Goal: Information Seeking & Learning: Learn about a topic

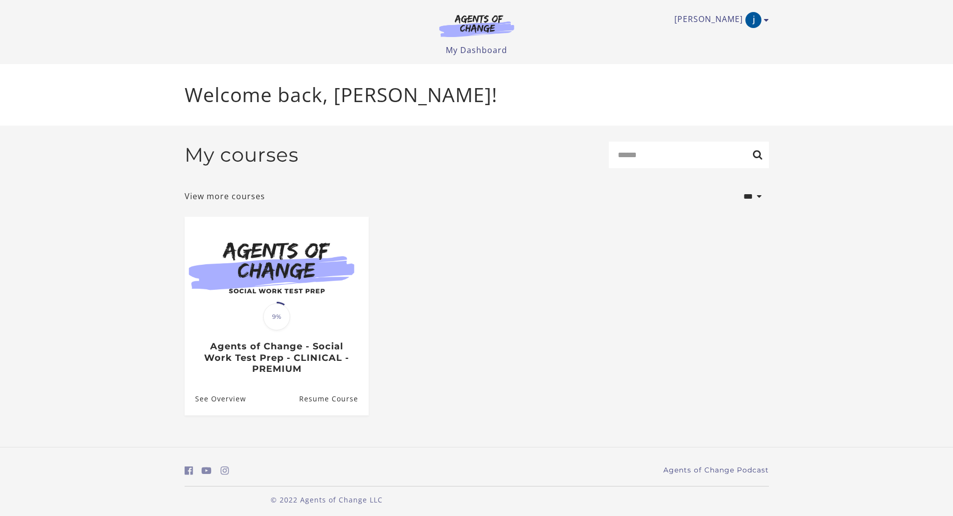
click at [230, 408] on link "See Overview" at bounding box center [216, 398] width 62 height 33
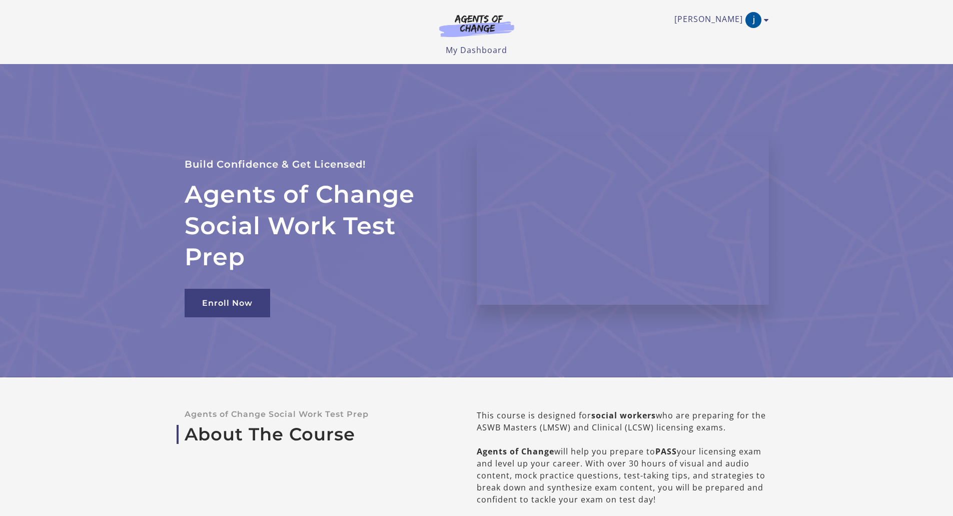
click at [465, 26] on img at bounding box center [477, 25] width 96 height 23
click at [744, 16] on link "[PERSON_NAME]" at bounding box center [720, 20] width 90 height 16
click at [732, 34] on link "My Account" at bounding box center [728, 36] width 88 height 17
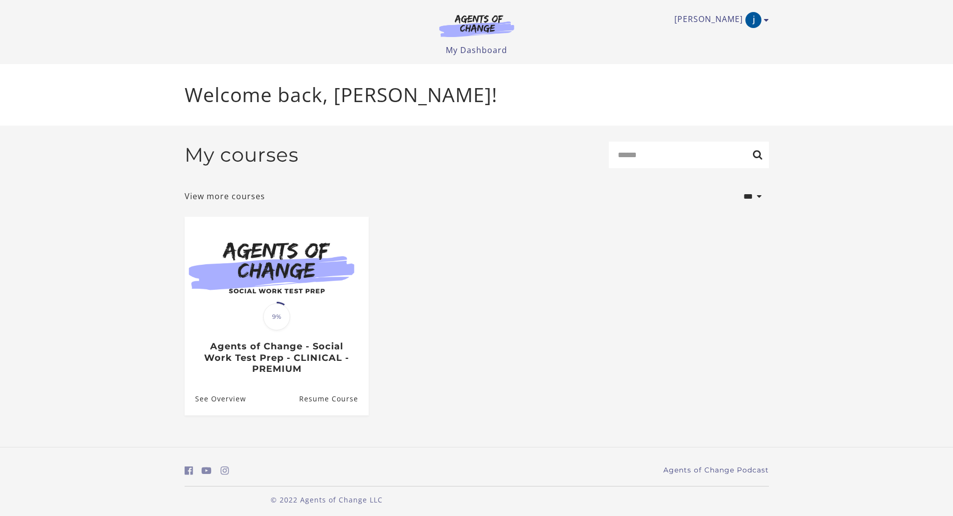
click at [217, 346] on h3 "Agents of Change - Social Work Test Prep - CLINICAL - PREMIUM" at bounding box center [276, 358] width 163 height 34
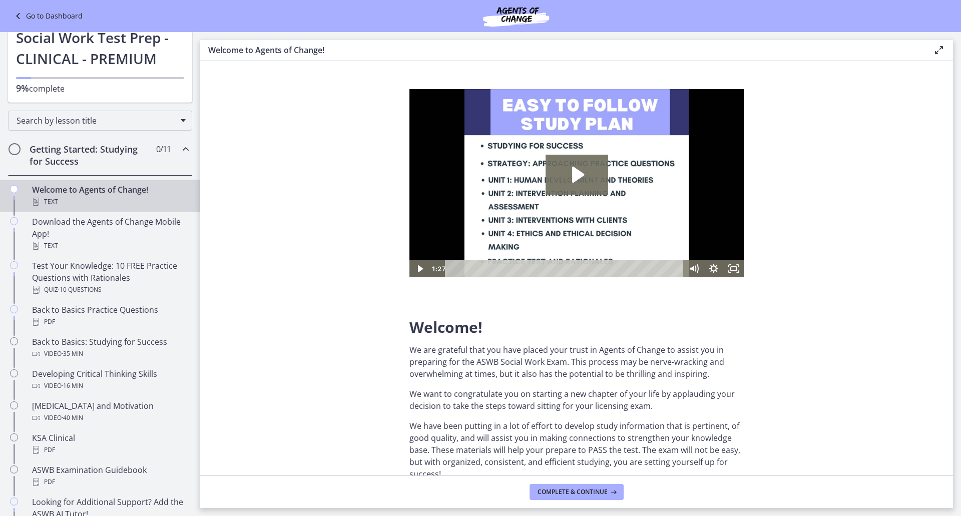
scroll to position [43, 0]
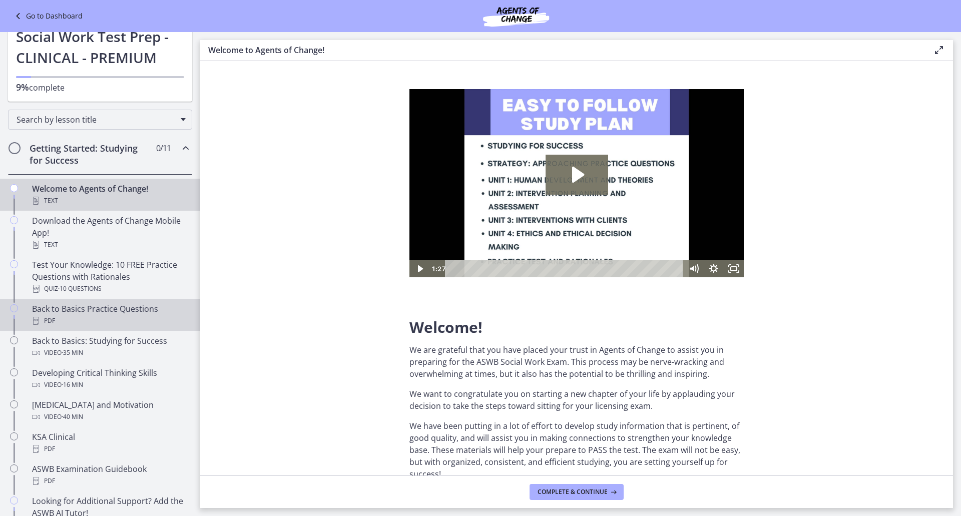
click at [145, 312] on div "Back to Basics Practice Questions PDF" at bounding box center [110, 315] width 156 height 24
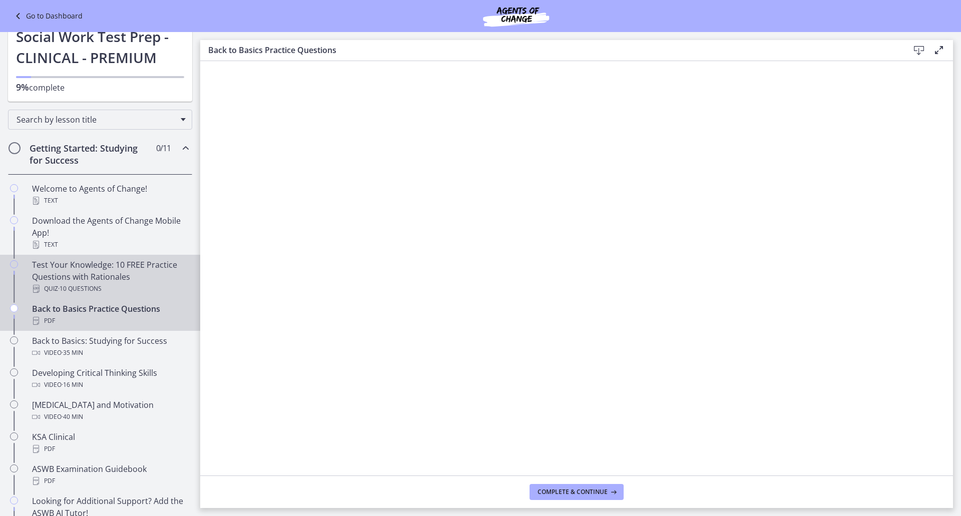
click at [142, 280] on div "Test Your Knowledge: 10 FREE Practice Questions with Rationales Quiz · 10 Quest…" at bounding box center [110, 277] width 156 height 36
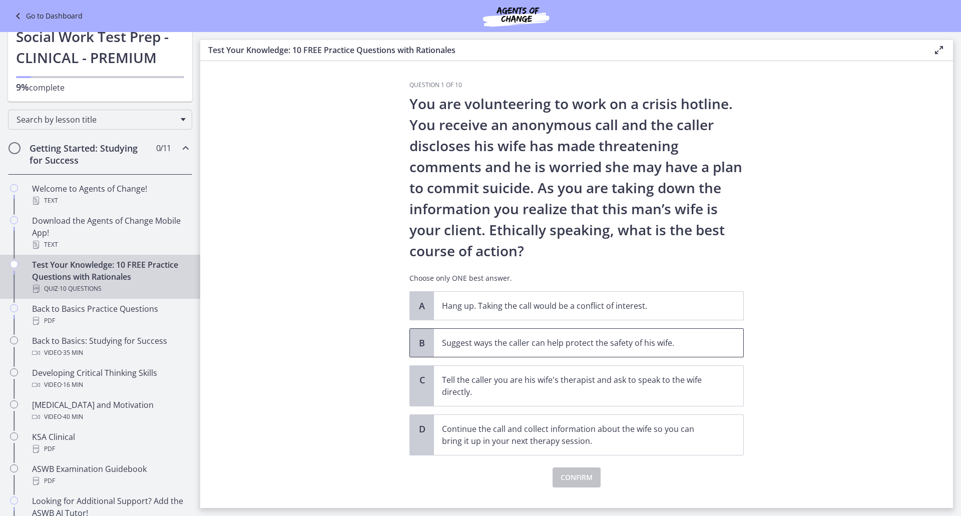
click at [417, 347] on span "B" at bounding box center [422, 343] width 12 height 12
click at [560, 478] on span "Confirm" at bounding box center [576, 477] width 32 height 12
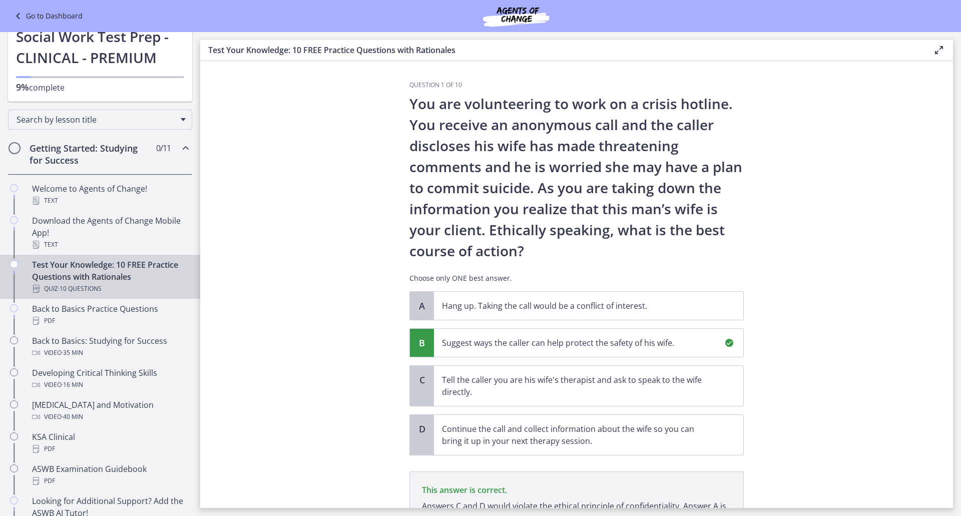
scroll to position [113, 0]
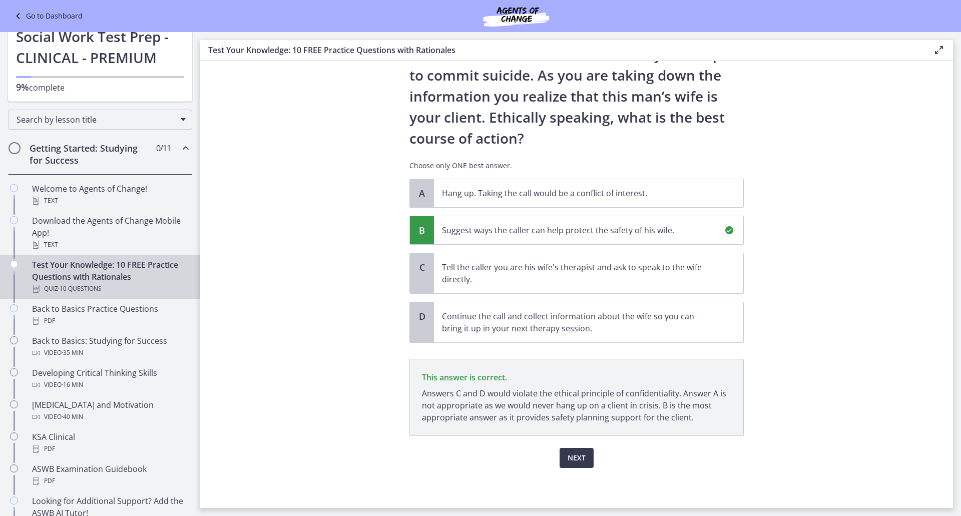
click at [584, 444] on div "Next" at bounding box center [576, 452] width 334 height 32
click at [576, 455] on span "Next" at bounding box center [576, 458] width 18 height 12
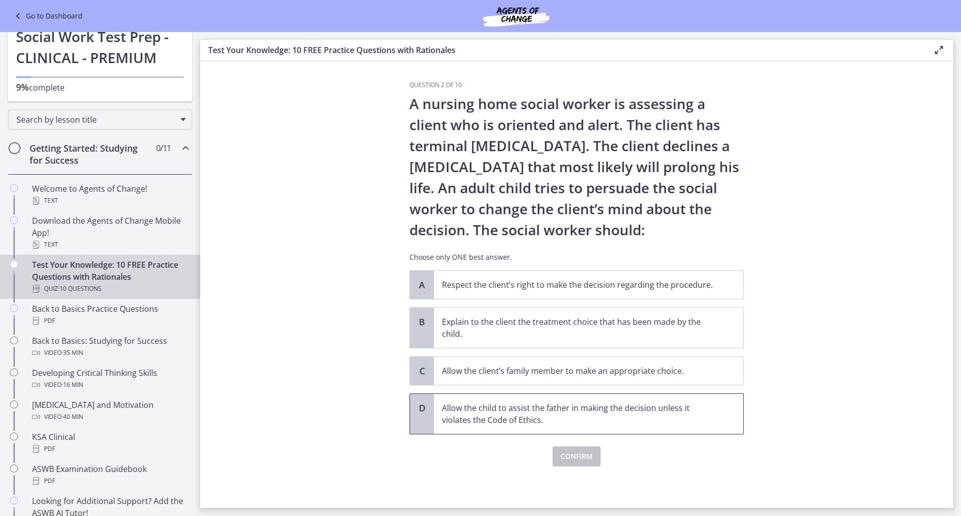
click at [503, 427] on span "Allow the child to assist the father in making the decision unless it violates …" at bounding box center [588, 414] width 309 height 40
click at [583, 450] on span "Confirm" at bounding box center [576, 456] width 32 height 12
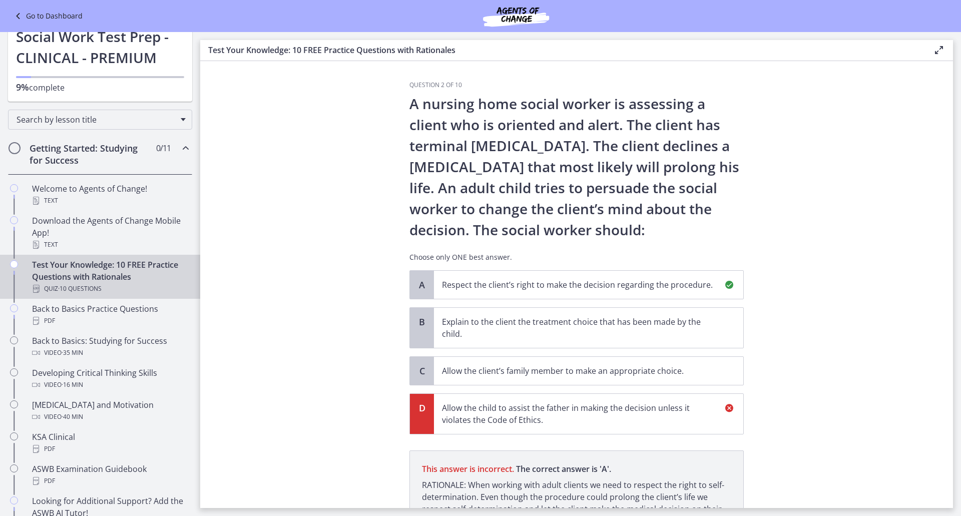
scroll to position [104, 0]
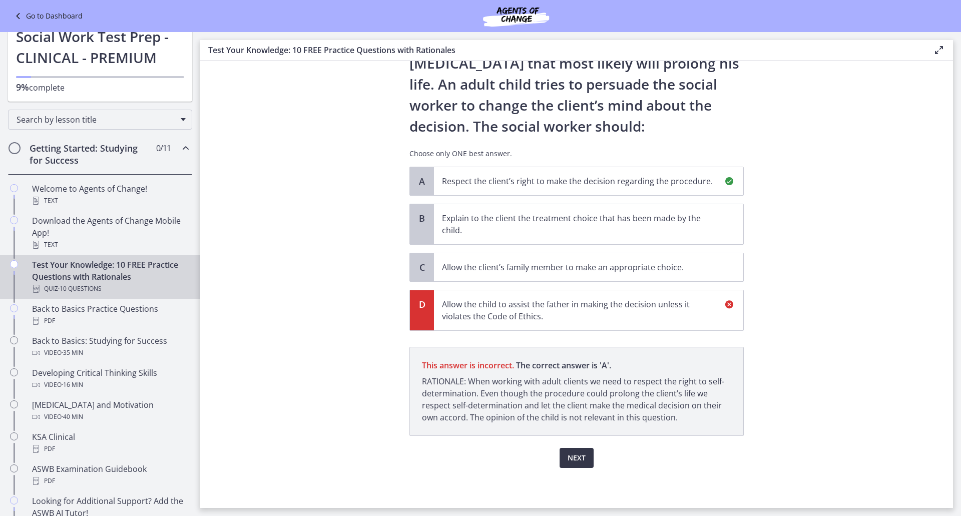
click at [583, 450] on button "Next" at bounding box center [576, 458] width 34 height 20
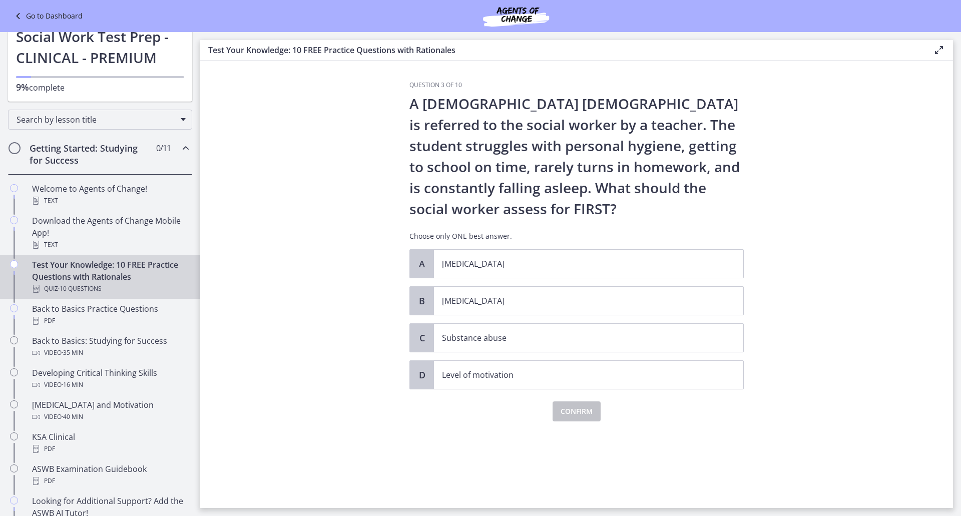
scroll to position [0, 0]
click at [483, 304] on p "[MEDICAL_DATA]" at bounding box center [578, 301] width 273 height 12
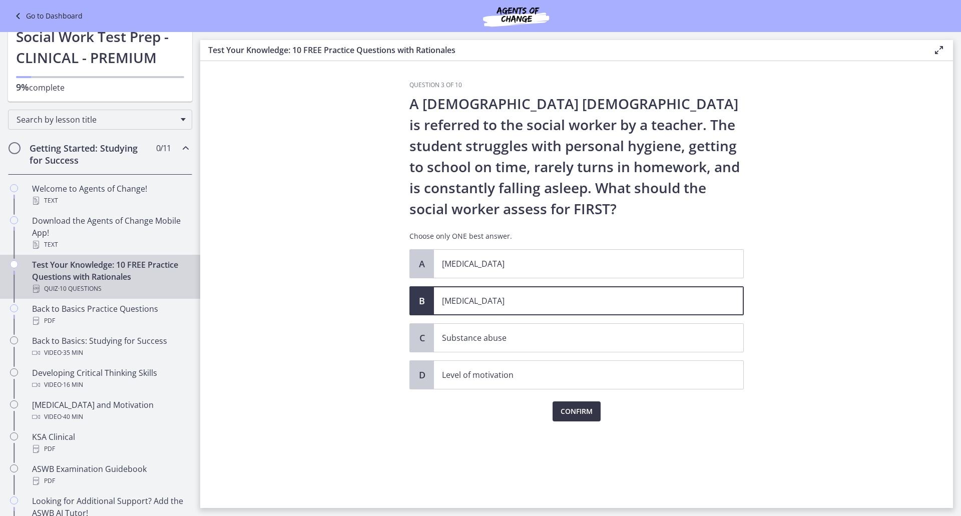
click at [584, 409] on span "Confirm" at bounding box center [576, 411] width 32 height 12
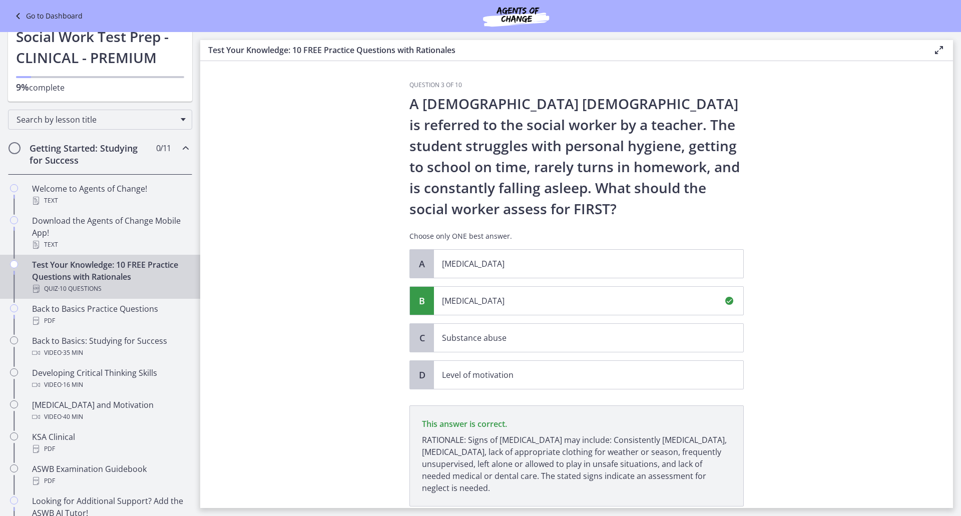
scroll to position [71, 0]
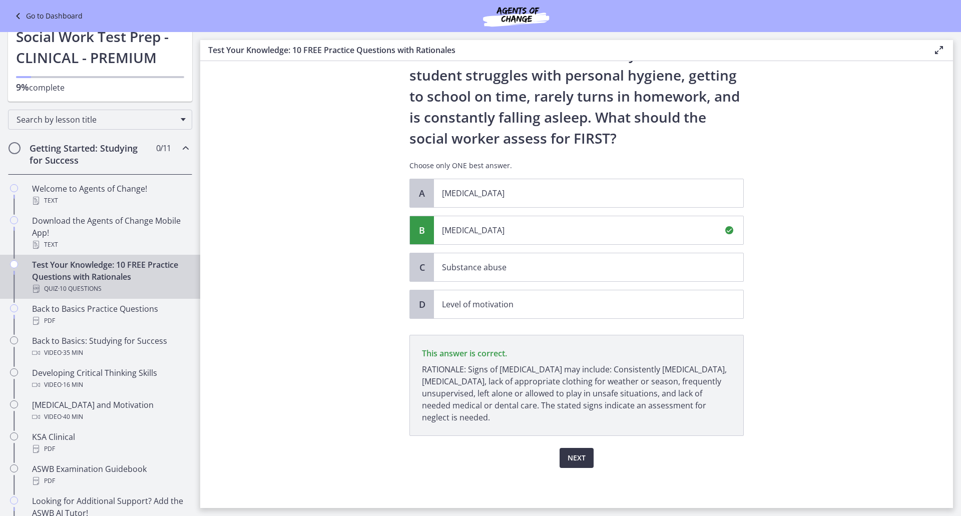
click at [583, 457] on button "Next" at bounding box center [576, 458] width 34 height 20
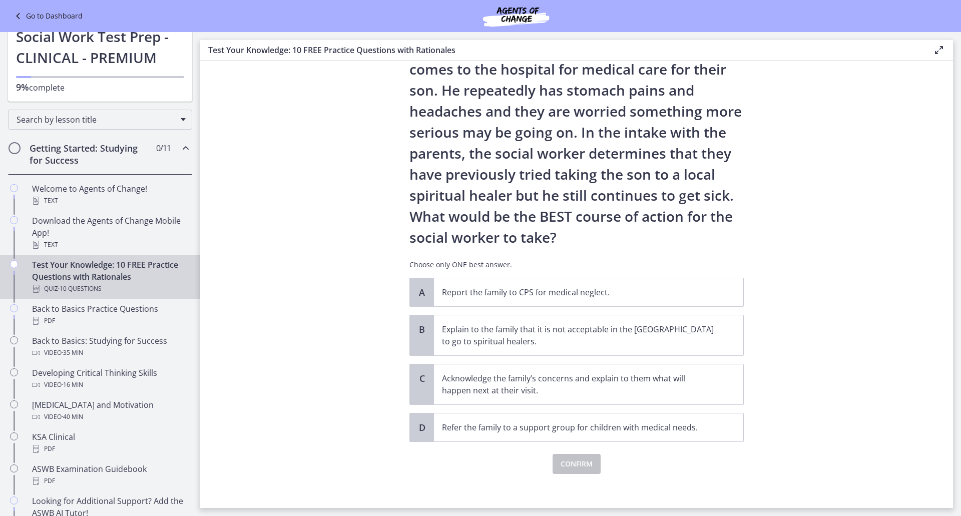
scroll to position [83, 0]
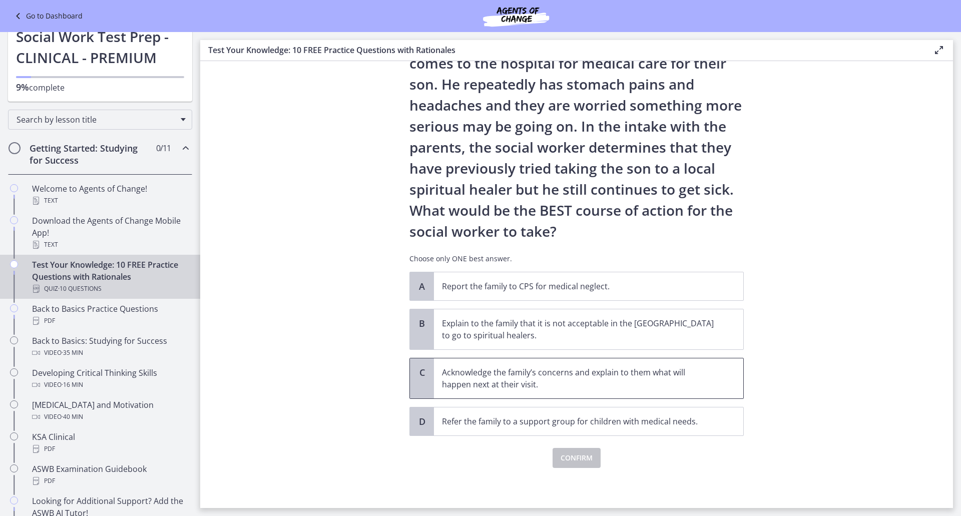
click at [685, 380] on p "Acknowledge the family’s concerns and explain to them what will happen next at …" at bounding box center [578, 378] width 273 height 24
click at [581, 457] on span "Confirm" at bounding box center [576, 458] width 32 height 12
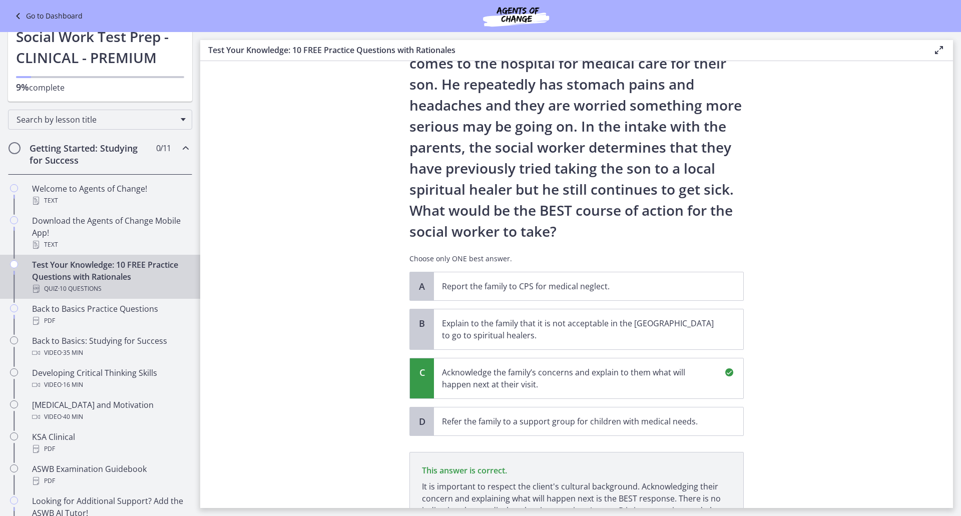
scroll to position [200, 0]
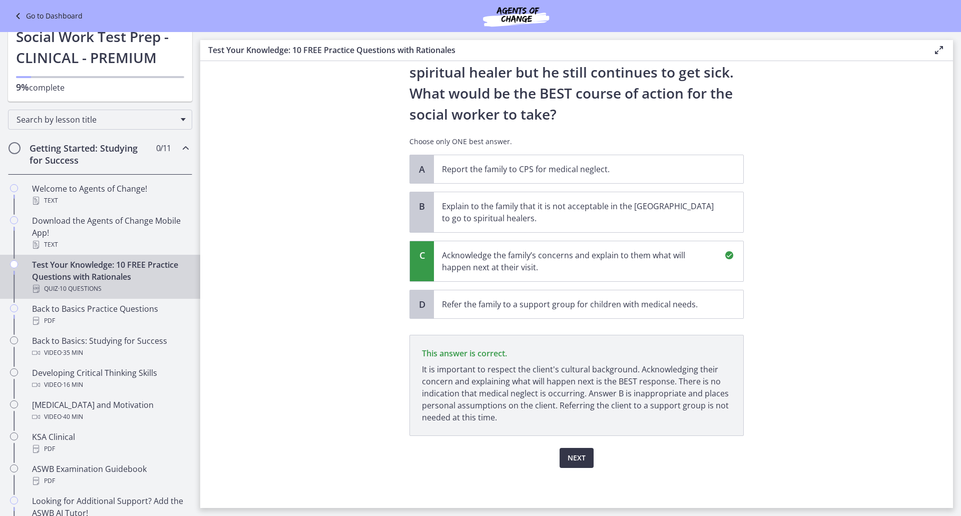
click at [573, 452] on span "Next" at bounding box center [576, 458] width 18 height 12
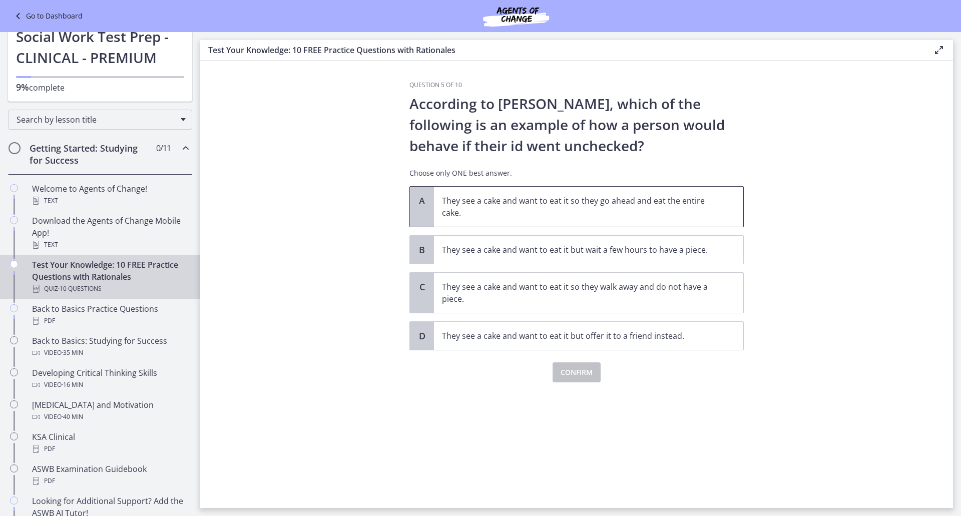
click at [458, 219] on span "They see a cake and want to eat it so they go ahead and eat the entire cake." at bounding box center [588, 207] width 309 height 40
click at [574, 363] on button "Confirm" at bounding box center [576, 372] width 48 height 20
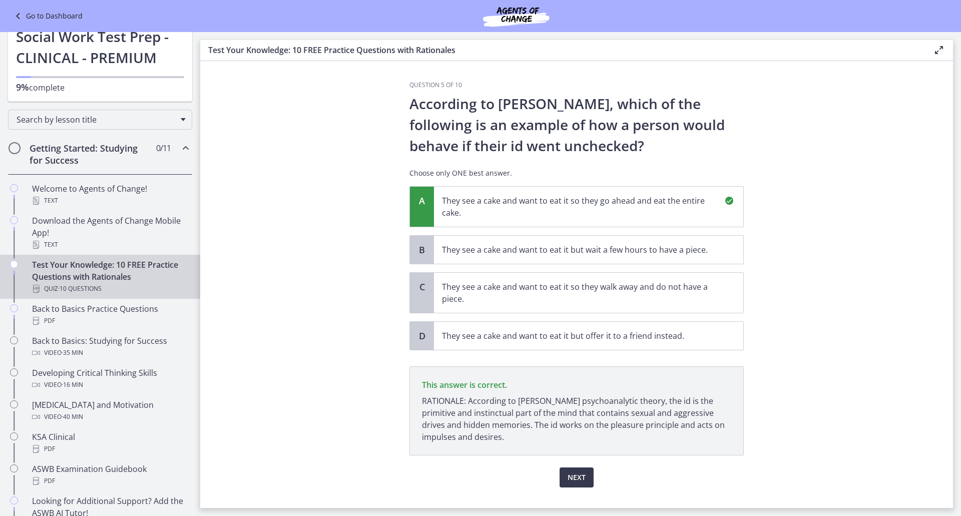
scroll to position [20, 0]
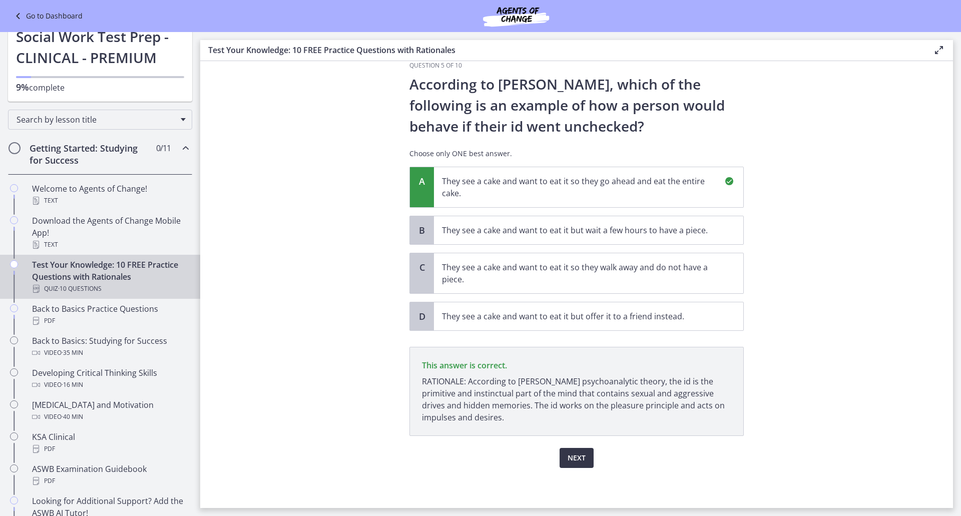
click at [578, 454] on span "Next" at bounding box center [576, 458] width 18 height 12
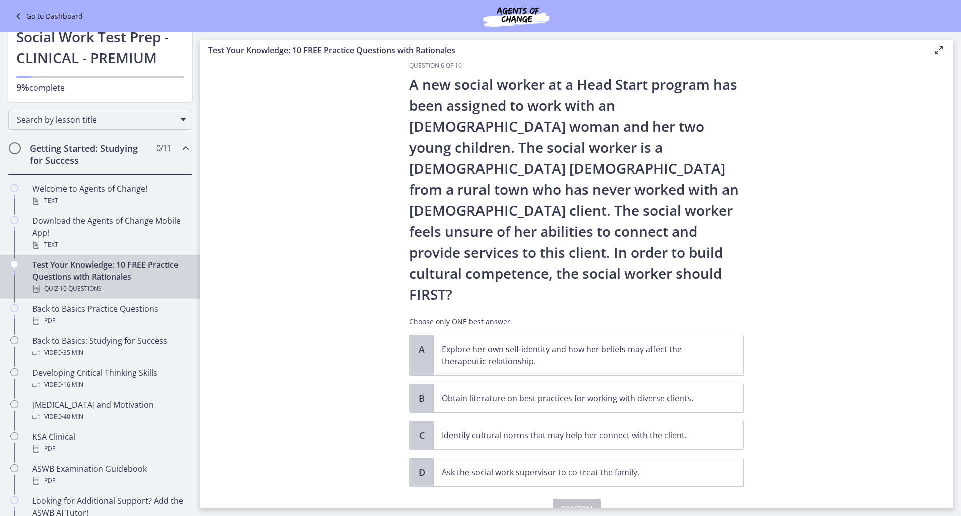
scroll to position [0, 0]
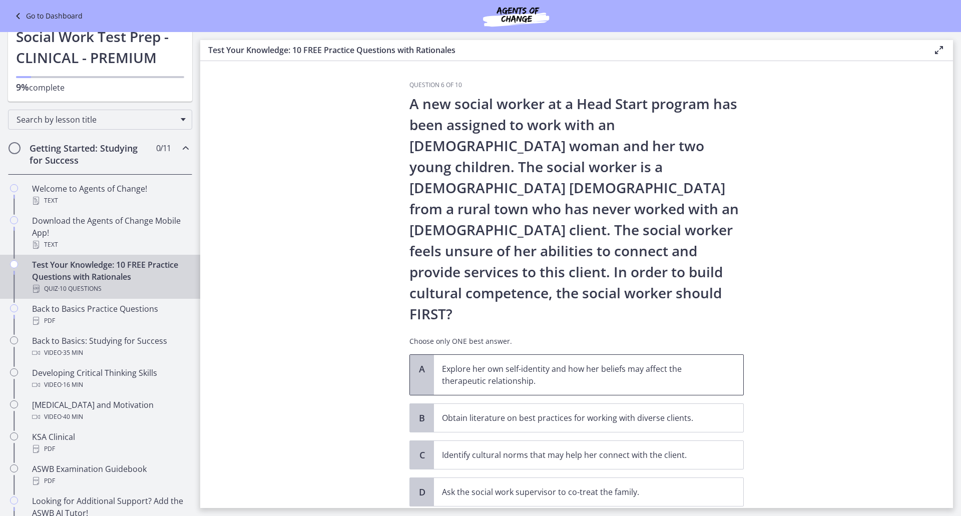
click at [475, 355] on span "Explore her own self-identity and how her beliefs may affect the therapeutic re…" at bounding box center [588, 375] width 309 height 40
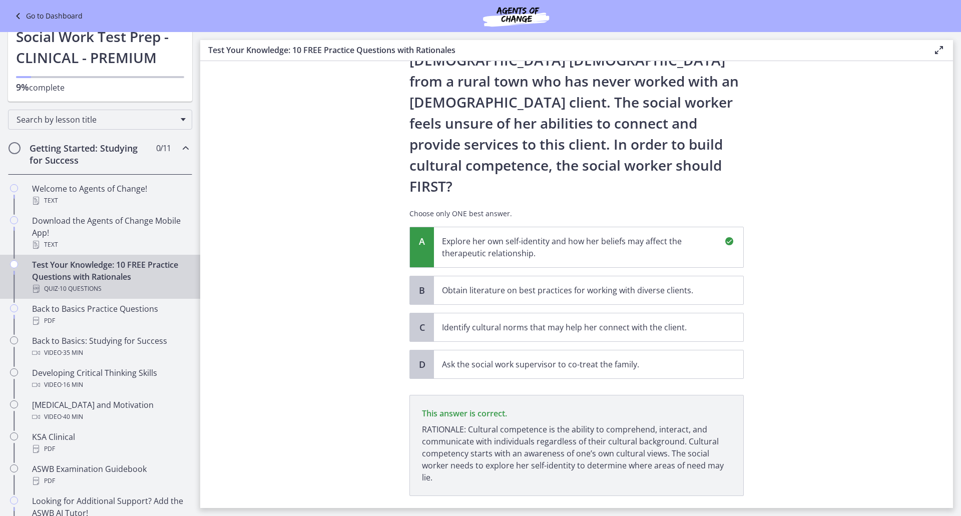
scroll to position [146, 0]
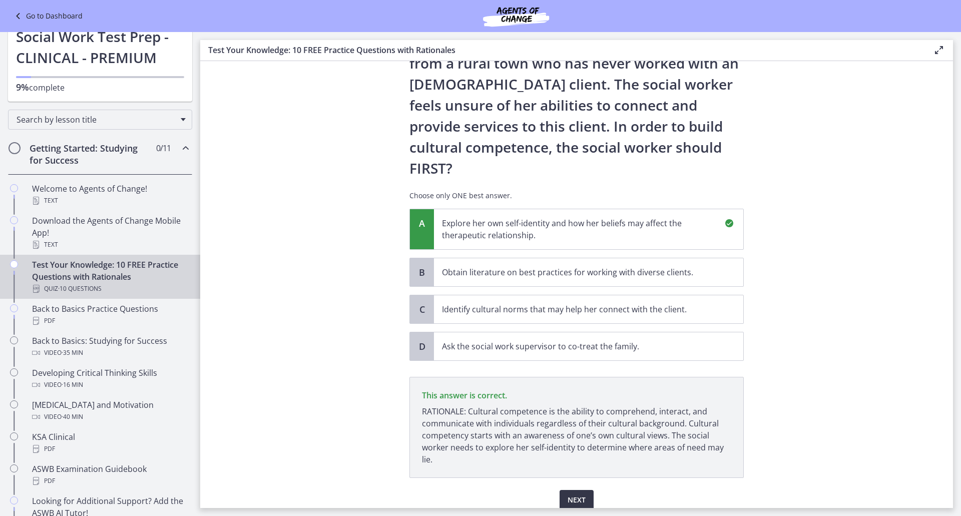
click at [572, 490] on button "Next" at bounding box center [576, 500] width 34 height 20
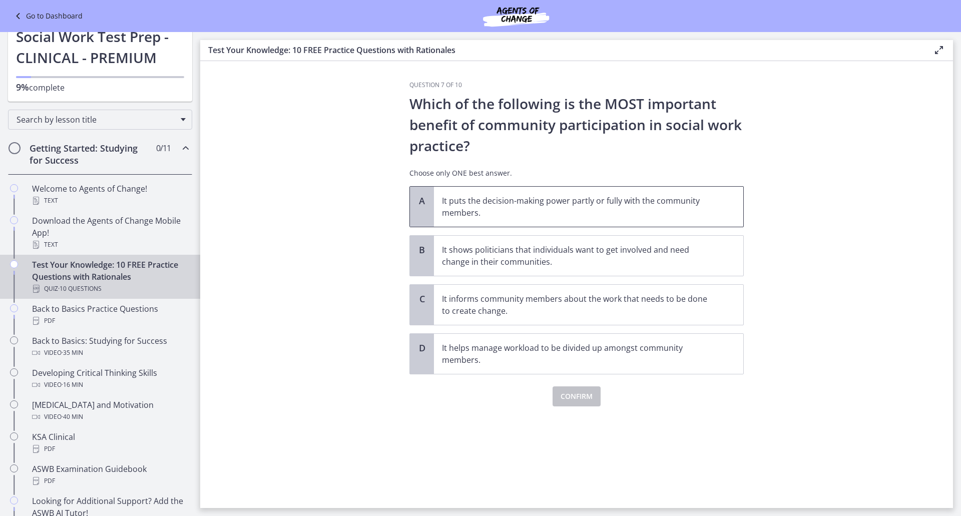
click at [522, 215] on p "It puts the decision-making power partly or fully with the community members." at bounding box center [578, 207] width 273 height 24
click at [566, 395] on span "Confirm" at bounding box center [576, 396] width 32 height 12
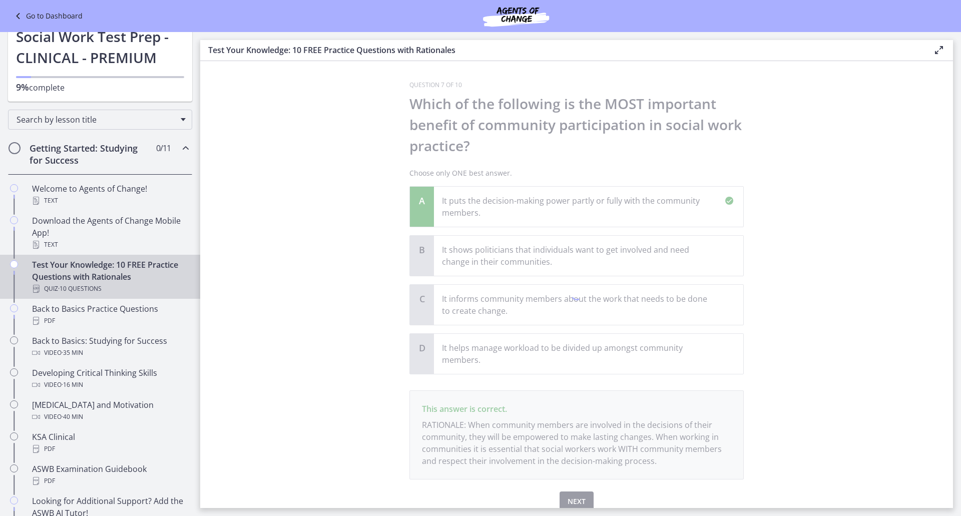
scroll to position [44, 0]
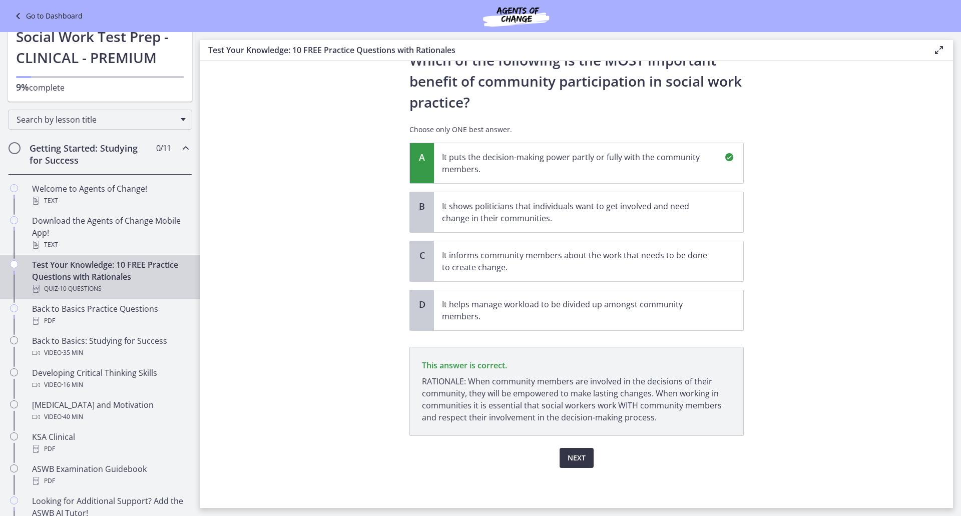
click at [572, 458] on span "Next" at bounding box center [576, 458] width 18 height 12
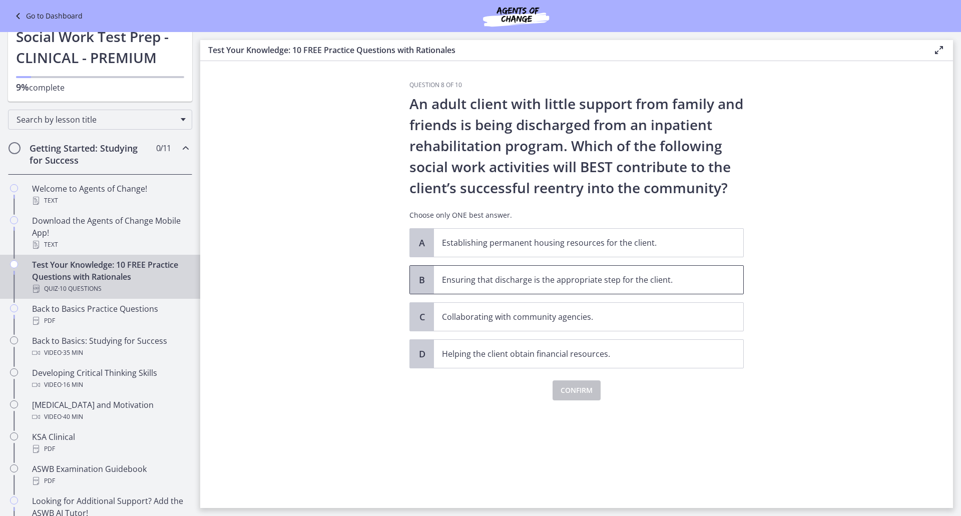
click at [468, 286] on span "Ensuring that discharge is the appropriate step for the client." at bounding box center [588, 280] width 309 height 28
click at [564, 388] on span "Confirm" at bounding box center [576, 390] width 32 height 12
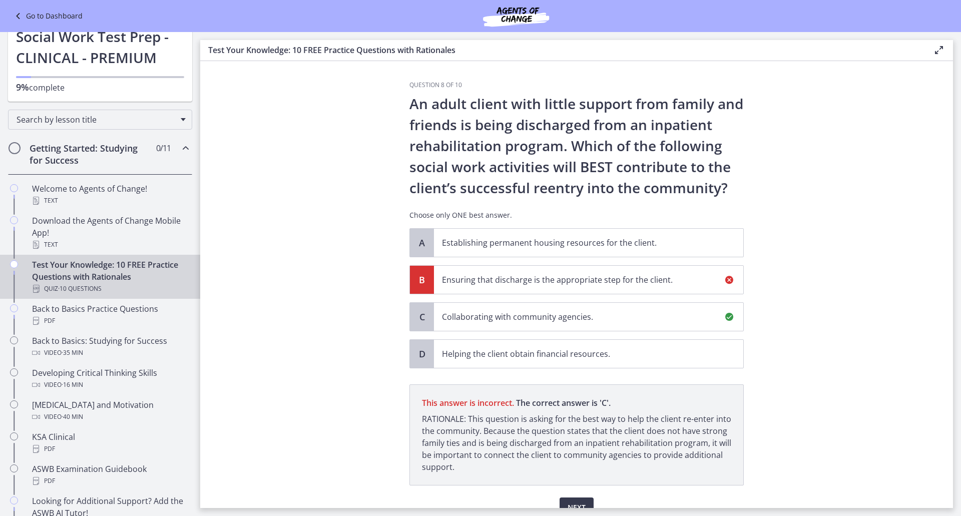
scroll to position [50, 0]
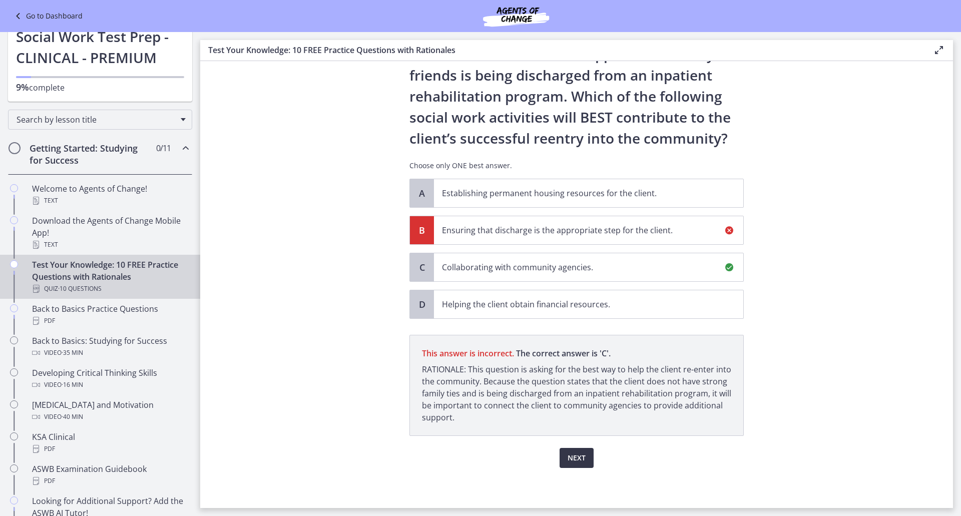
click at [575, 450] on button "Next" at bounding box center [576, 458] width 34 height 20
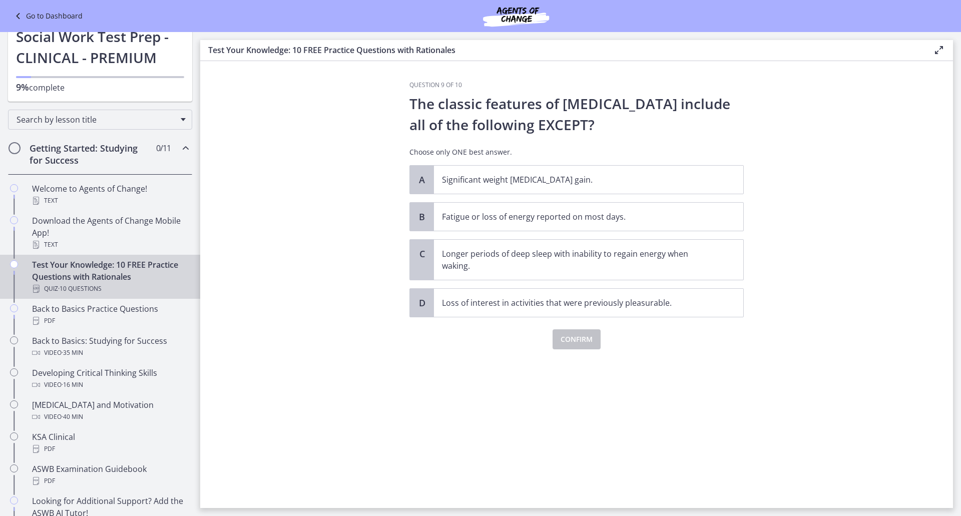
scroll to position [0, 0]
click at [470, 280] on div "C Longer periods of deep sleep with inability to regain energy when waking." at bounding box center [576, 259] width 334 height 41
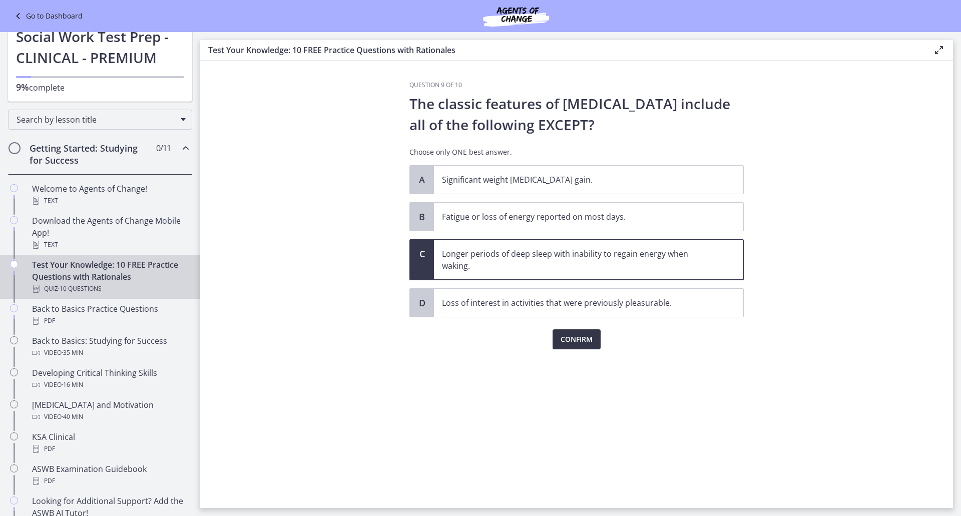
click at [553, 345] on button "Confirm" at bounding box center [576, 339] width 48 height 20
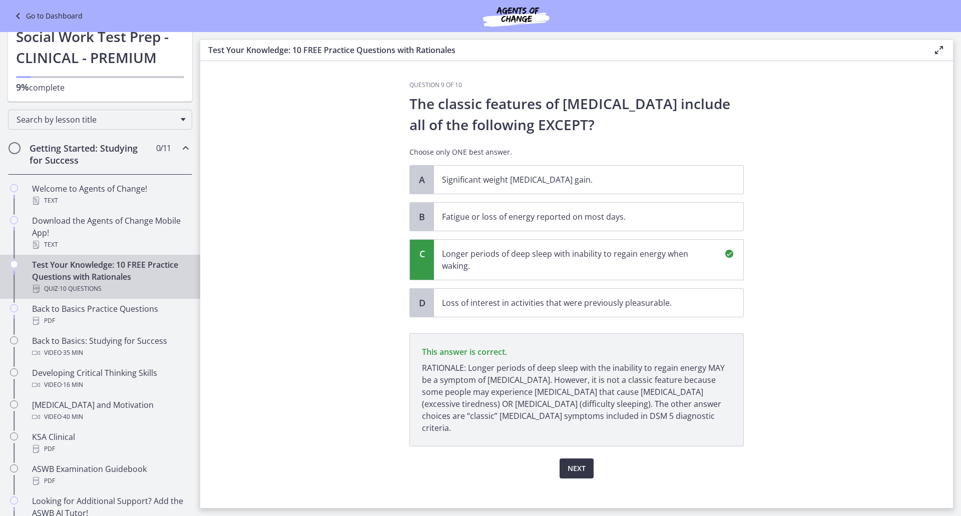
click at [588, 458] on button "Next" at bounding box center [576, 468] width 34 height 20
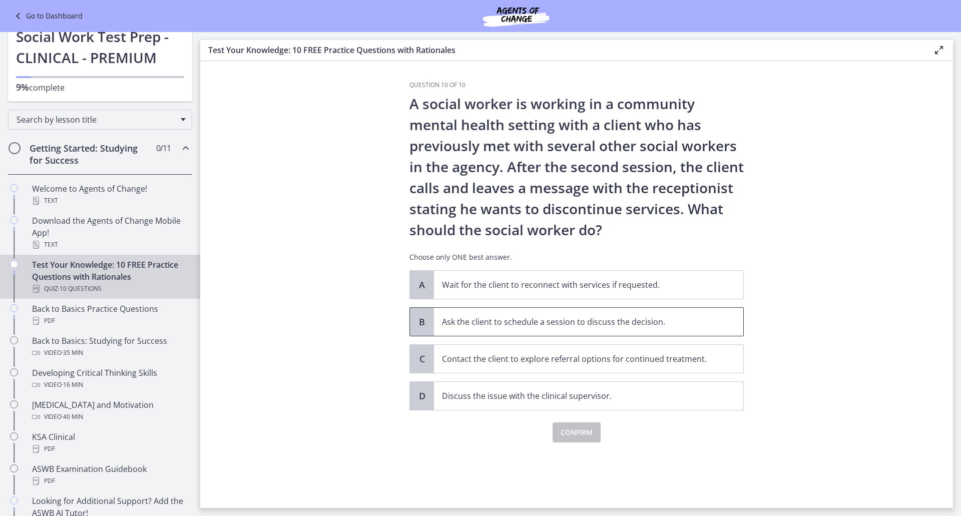
click at [542, 321] on p "Ask the client to schedule a session to discuss the decision." at bounding box center [578, 322] width 273 height 12
click at [574, 439] on button "Confirm" at bounding box center [576, 432] width 48 height 20
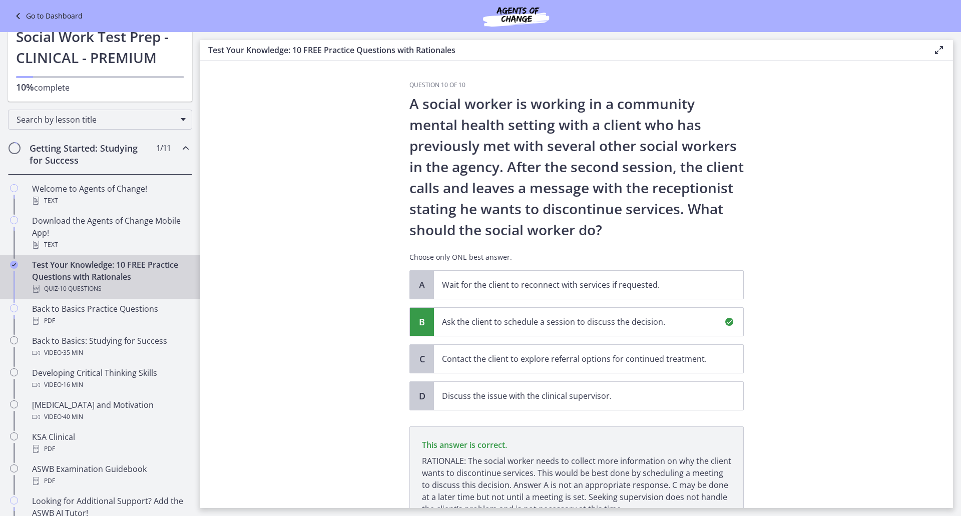
scroll to position [92, 0]
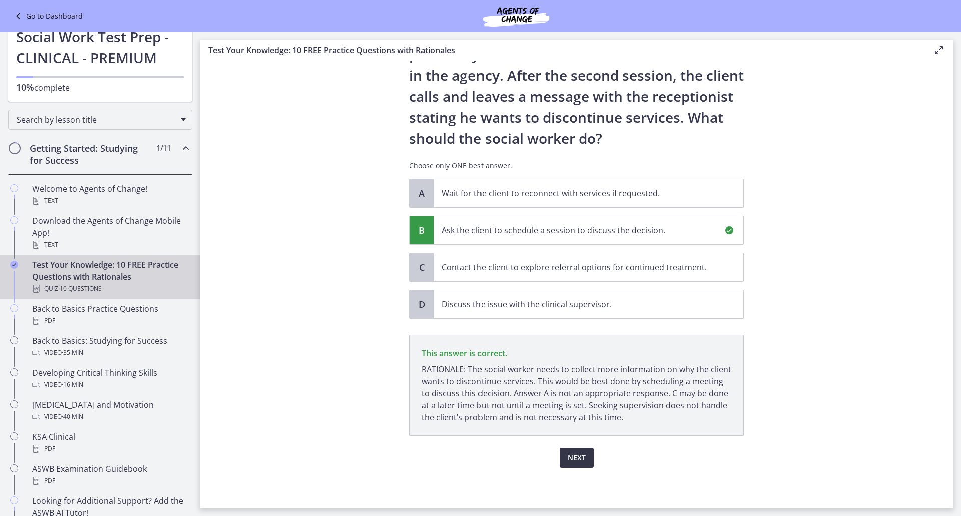
click at [574, 453] on span "Next" at bounding box center [576, 458] width 18 height 12
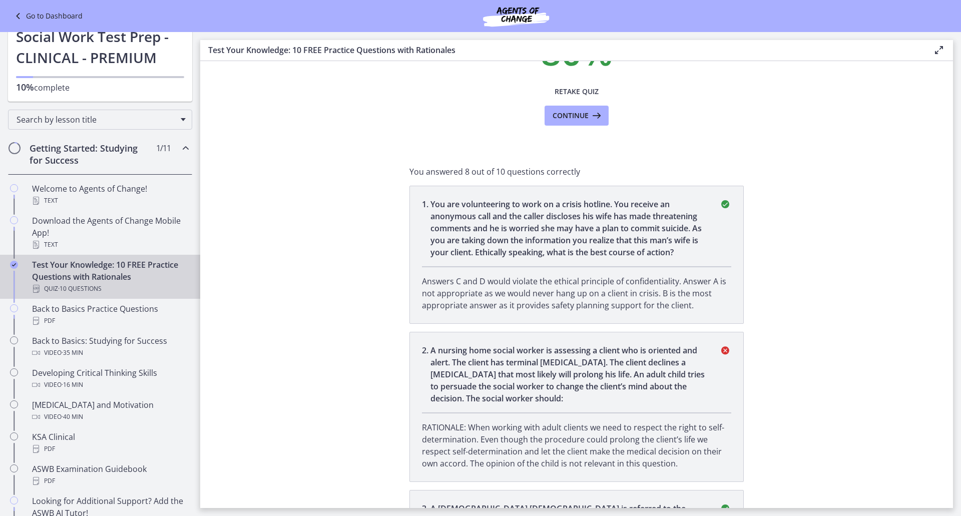
scroll to position [0, 0]
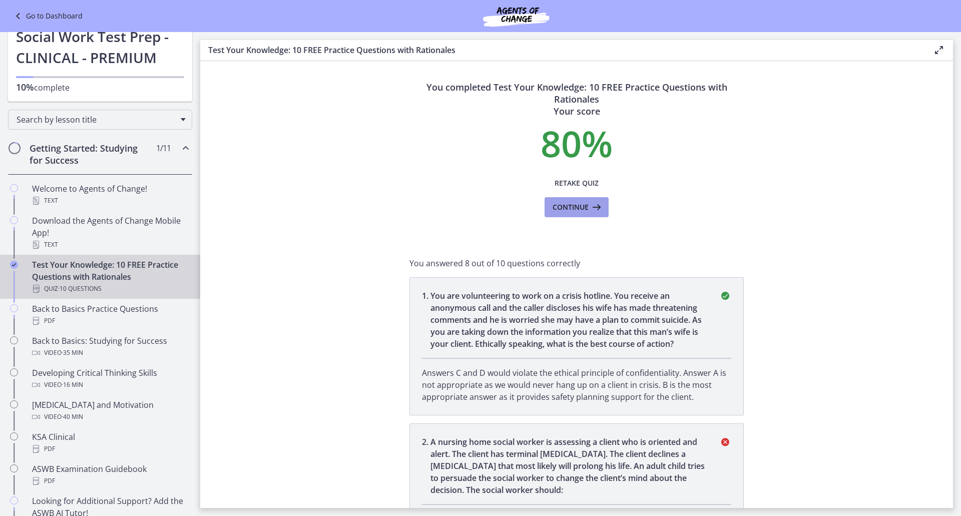
click at [575, 213] on span "Continue" at bounding box center [570, 207] width 36 height 12
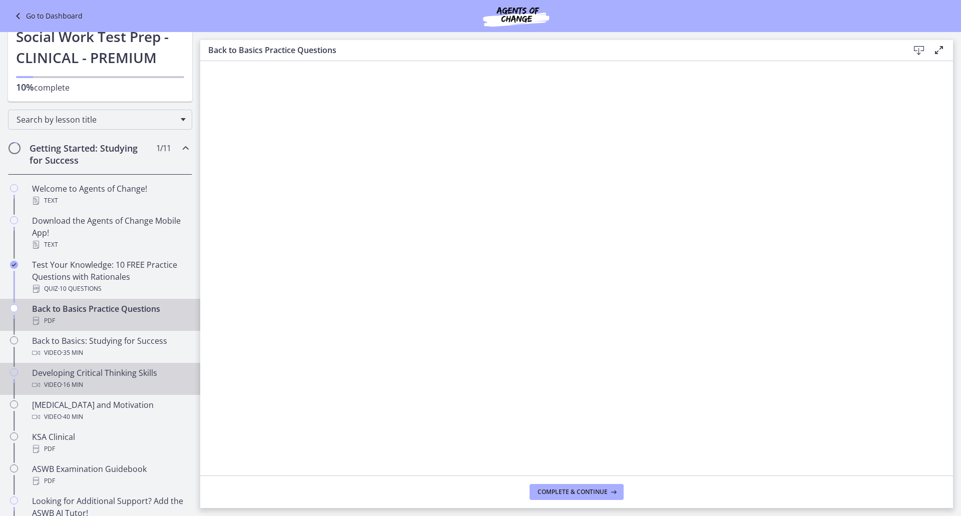
click at [95, 373] on div "Developing Critical Thinking Skills Video · 16 min" at bounding box center [110, 379] width 156 height 24
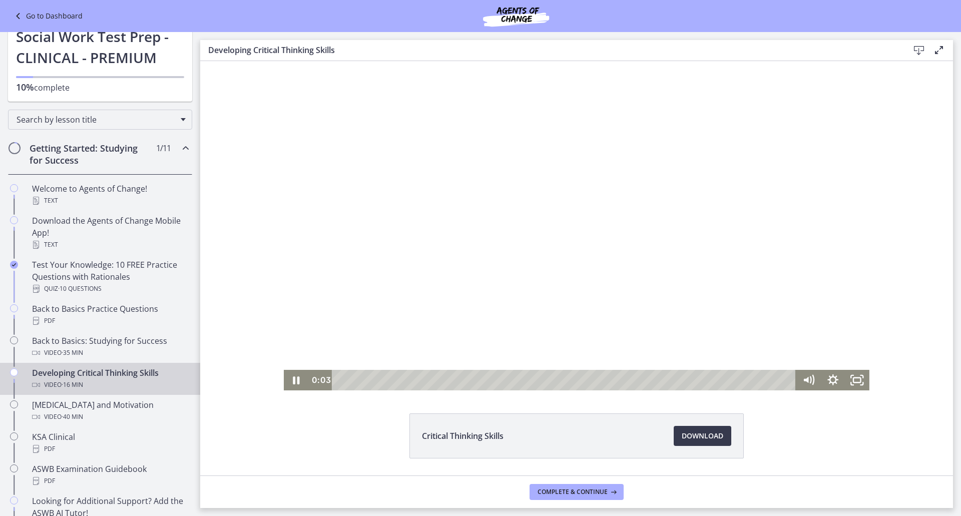
click at [839, 234] on div at bounding box center [577, 225] width 586 height 329
click at [293, 385] on icon "Pause" at bounding box center [296, 380] width 25 height 21
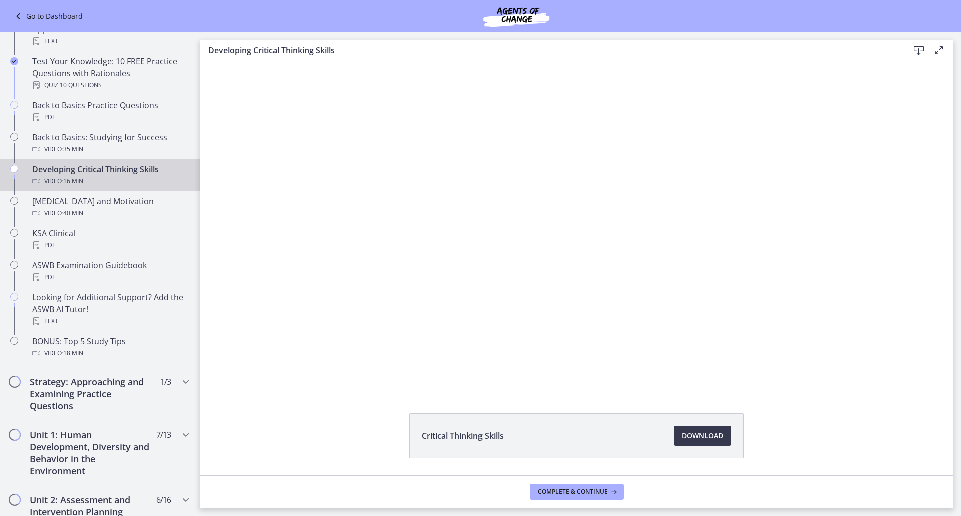
scroll to position [251, 0]
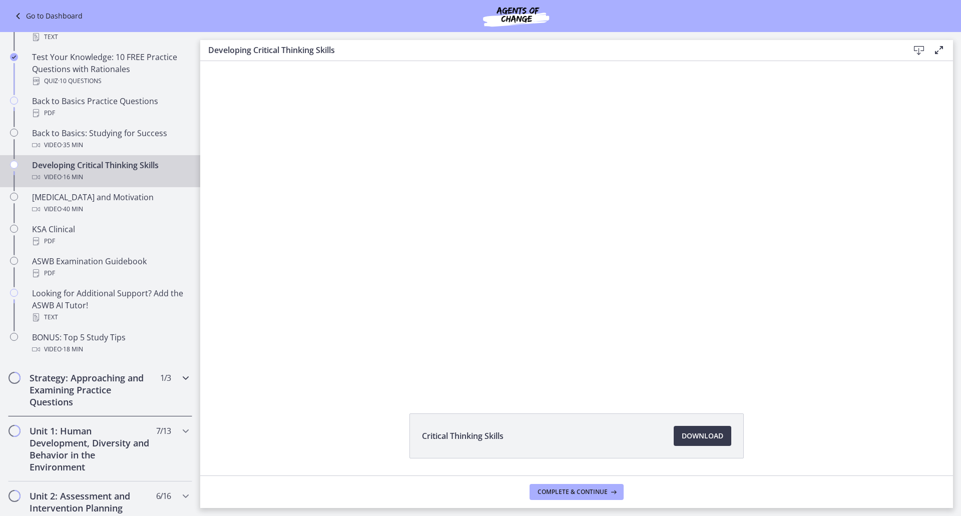
click at [173, 386] on div "Strategy: Approaching and Examining Practice Questions 1 / 3 Completed" at bounding box center [100, 389] width 184 height 53
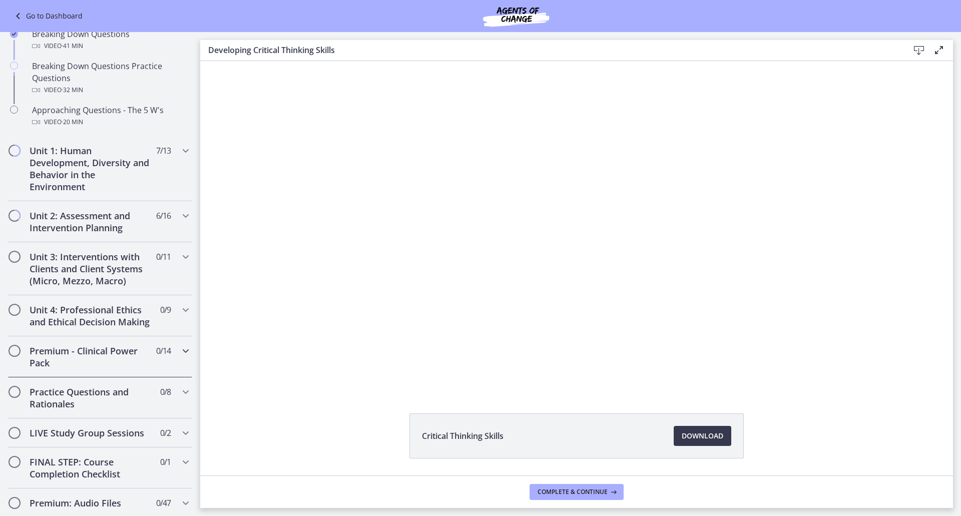
click at [180, 357] on icon "Chapters" at bounding box center [186, 351] width 12 height 12
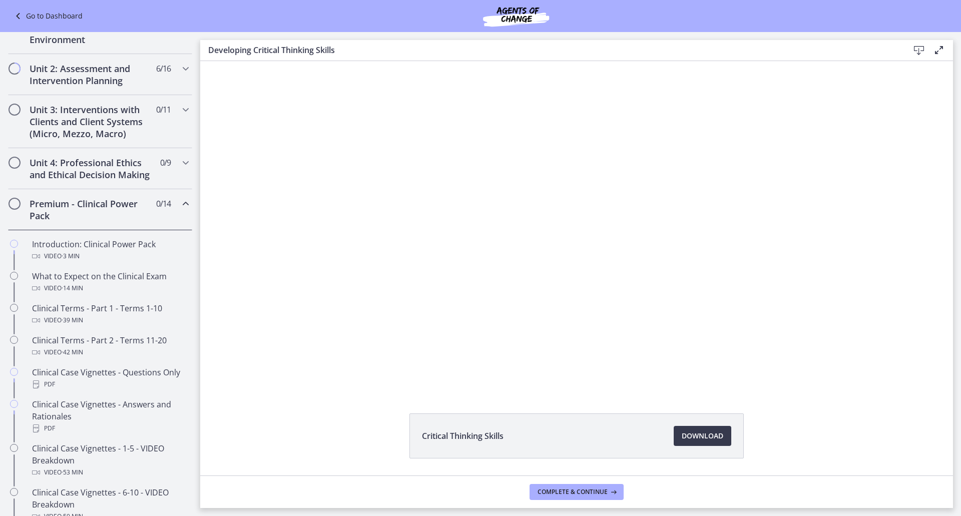
scroll to position [283, 0]
click at [144, 319] on div "Clinical Terms - Part 1 - Terms 1-10 Video · 39 min" at bounding box center [110, 313] width 156 height 24
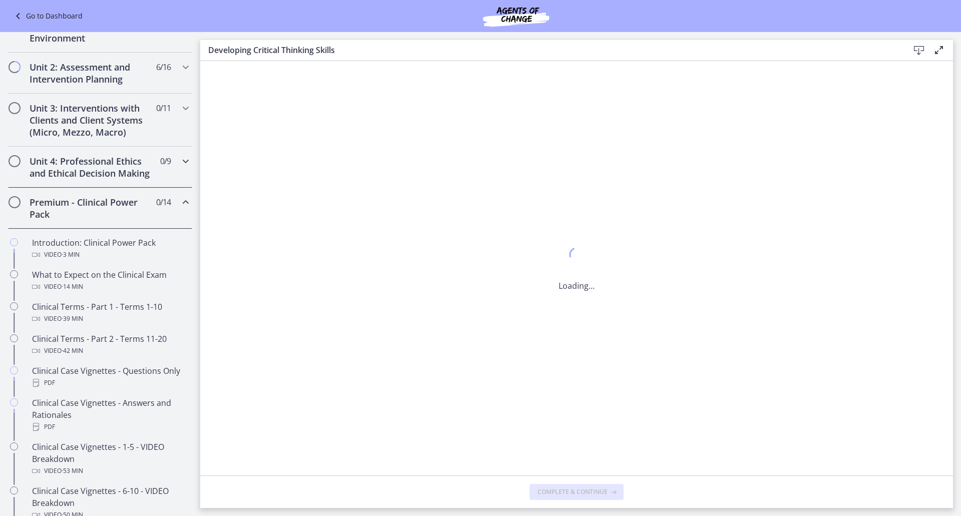
click at [180, 164] on icon "Chapters" at bounding box center [186, 161] width 12 height 12
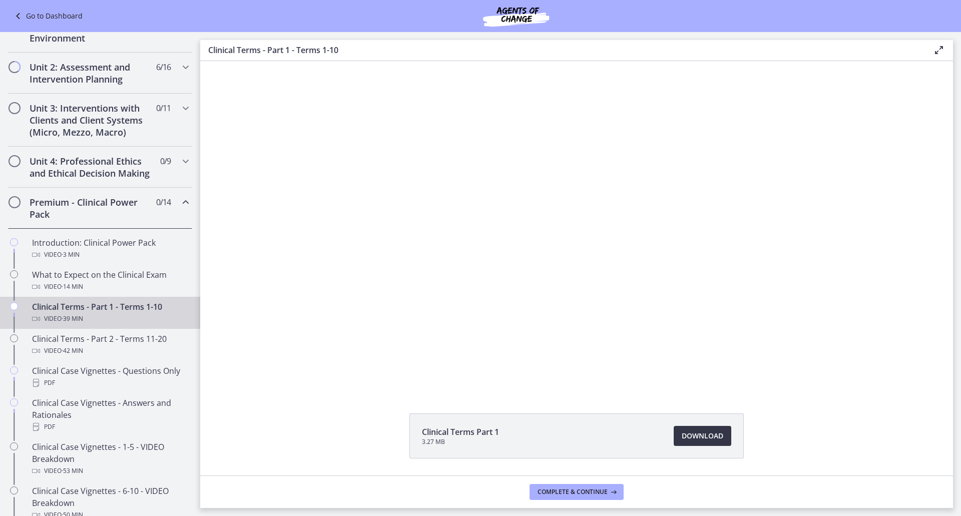
click at [716, 436] on span "Download Opens in a new window" at bounding box center [703, 436] width 42 height 12
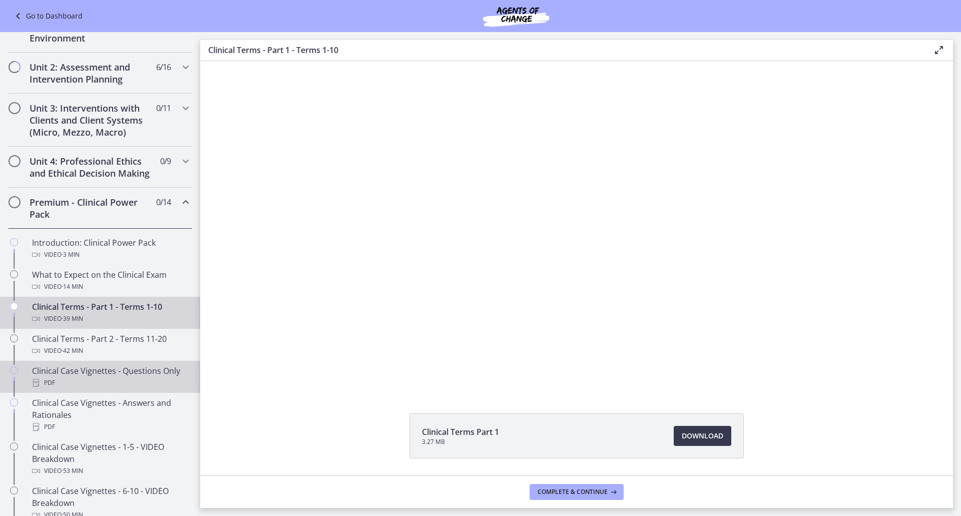
click at [99, 385] on div "Clinical Case Vignettes - Questions Only PDF" at bounding box center [110, 377] width 156 height 24
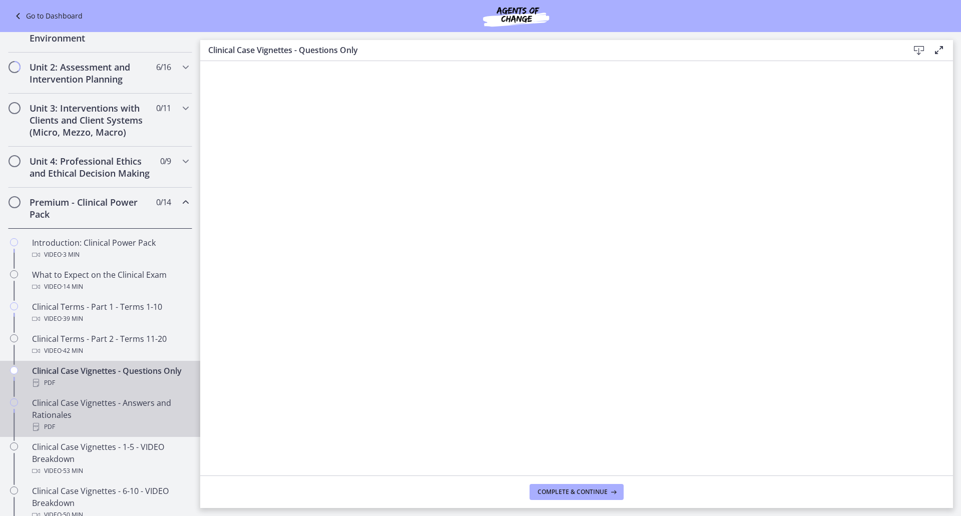
click at [104, 422] on div "Clinical Case Vignettes - Answers and Rationales PDF" at bounding box center [110, 415] width 156 height 36
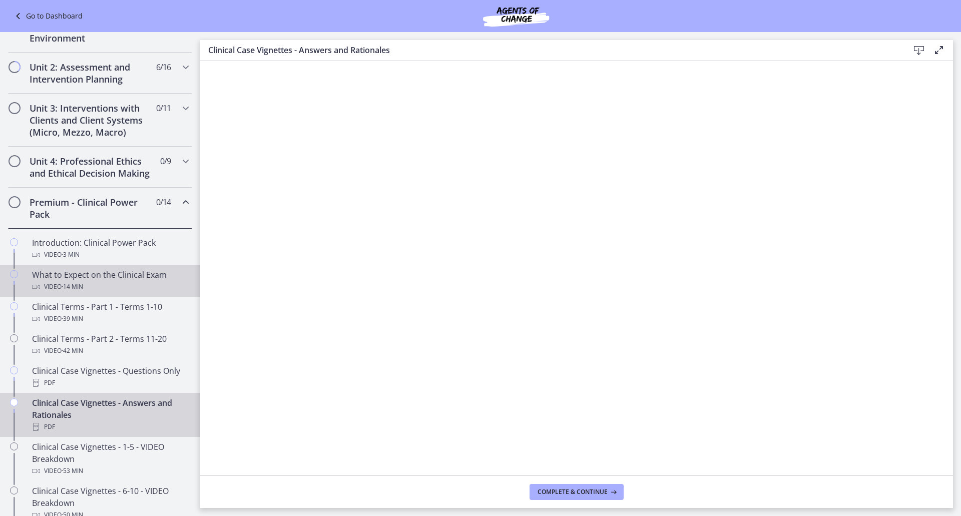
click at [63, 293] on span "· 14 min" at bounding box center [73, 287] width 22 height 12
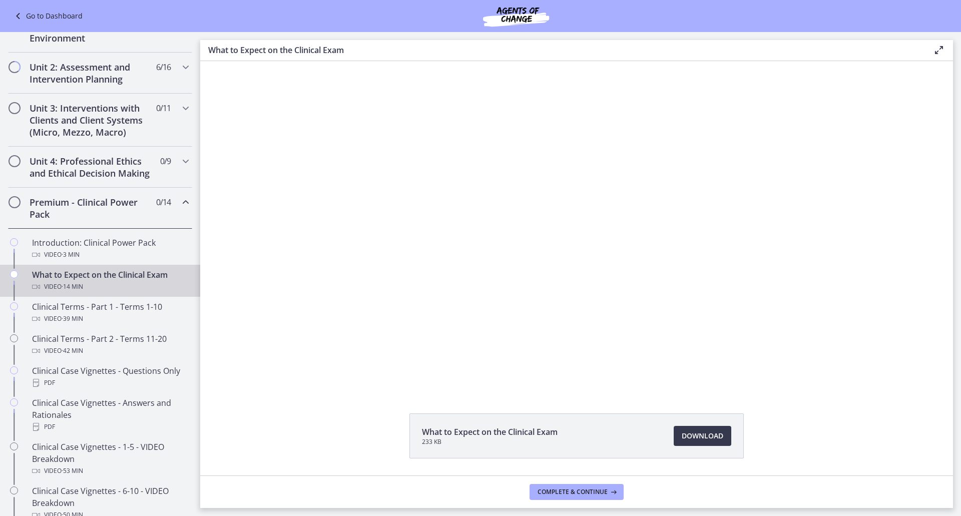
click at [903, 197] on div "Click for sound @keyframes VOLUME_SMALL_WAVE_FLASH { 0% { opacity: 0; } 33% { o…" at bounding box center [576, 225] width 753 height 329
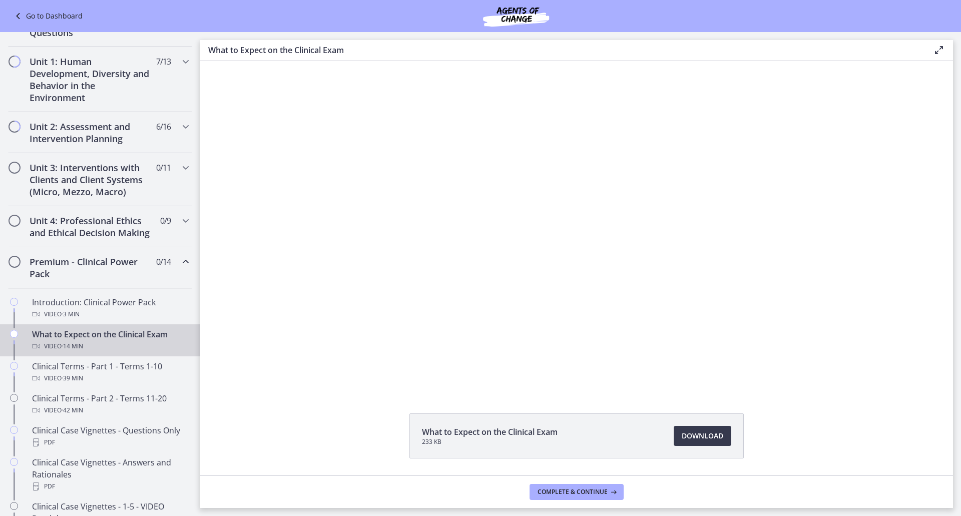
scroll to position [206, 0]
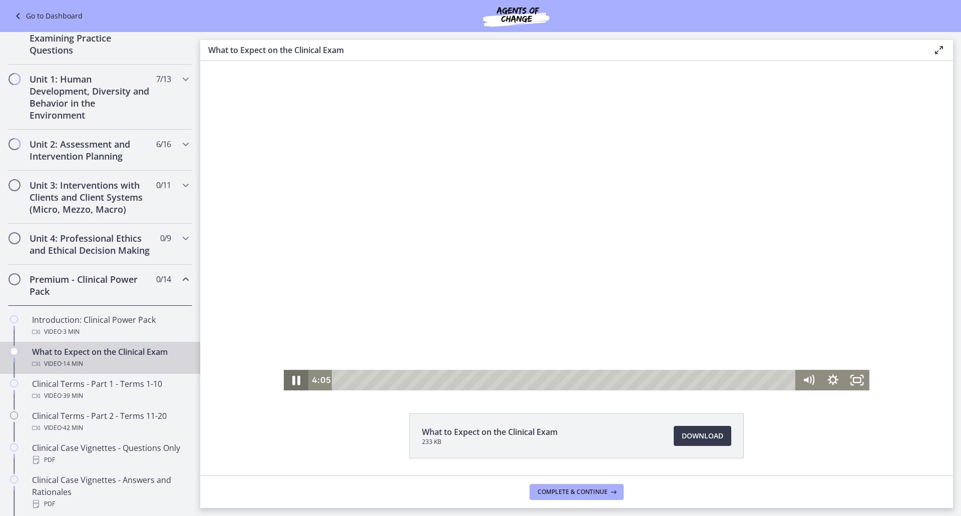
click at [292, 384] on icon "Pause" at bounding box center [295, 380] width 29 height 25
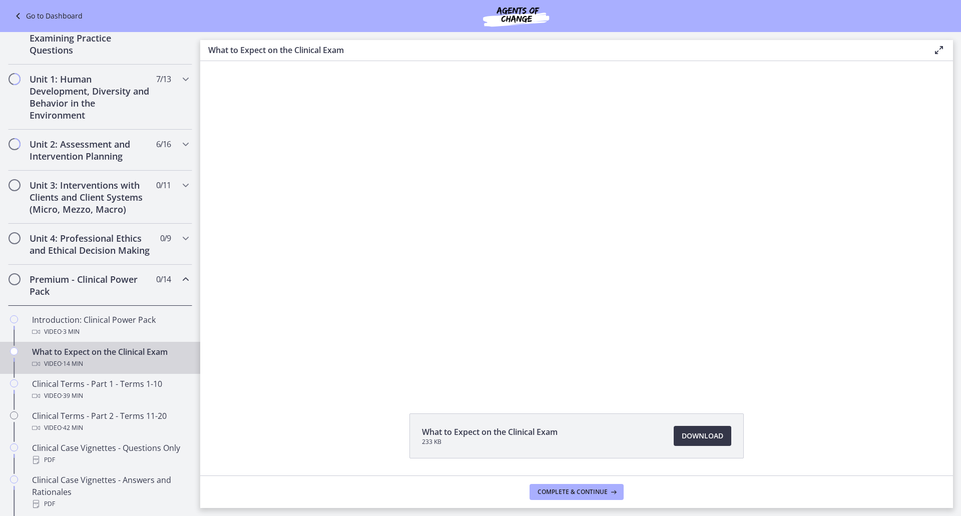
click at [690, 433] on span "Download Opens in a new window" at bounding box center [703, 436] width 42 height 12
